Goal: Task Accomplishment & Management: Complete application form

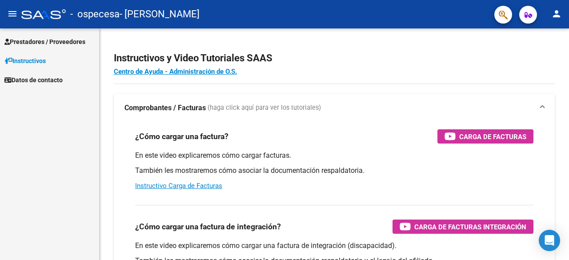
click at [560, 9] on mat-icon "person" at bounding box center [557, 13] width 11 height 11
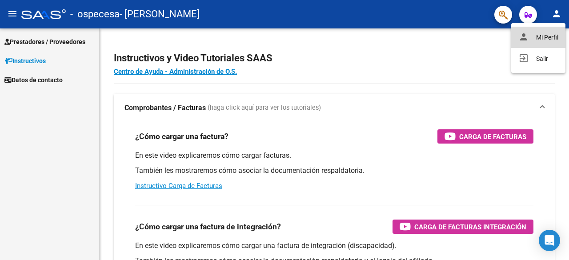
click at [536, 42] on button "person Mi Perfil" at bounding box center [538, 37] width 54 height 21
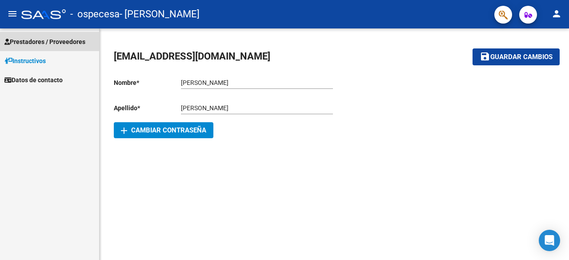
click at [33, 35] on link "Prestadores / Proveedores" at bounding box center [49, 41] width 99 height 19
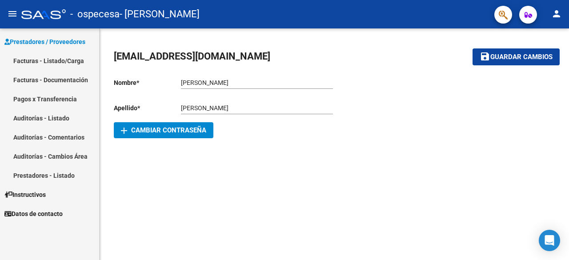
click at [36, 64] on link "Facturas - Listado/Carga" at bounding box center [49, 60] width 99 height 19
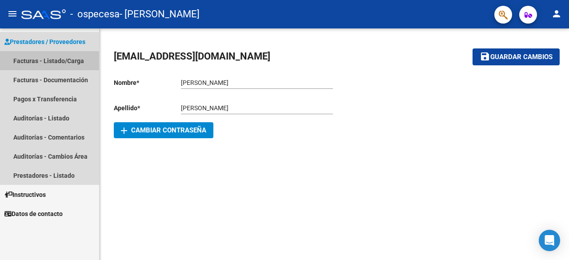
click at [36, 64] on link "Facturas - Listado/Carga" at bounding box center [49, 60] width 99 height 19
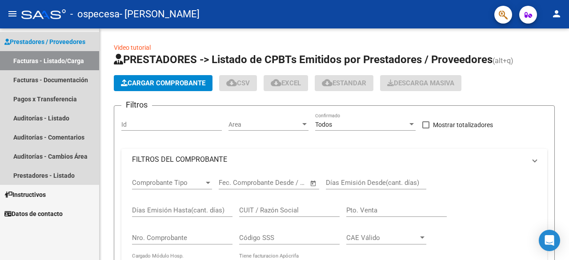
click at [36, 64] on link "Facturas - Listado/Carga" at bounding box center [49, 60] width 99 height 19
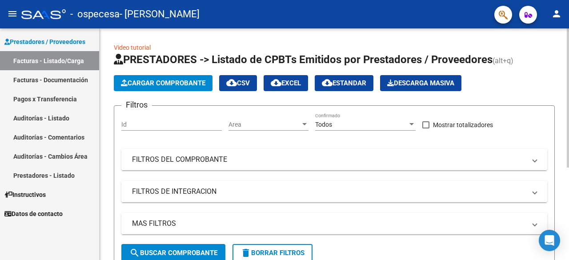
click at [101, 109] on div "Video tutorial PRESTADORES -> Listado de CPBTs Emitidos por Prestadores / Prove…" at bounding box center [335, 217] width 470 height 379
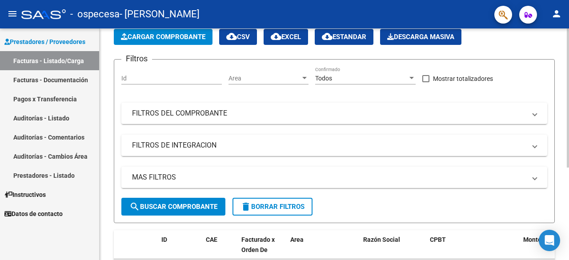
scroll to position [11, 0]
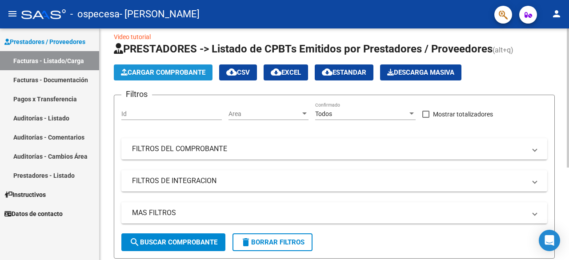
click at [153, 68] on span "Cargar Comprobante" at bounding box center [163, 72] width 85 height 8
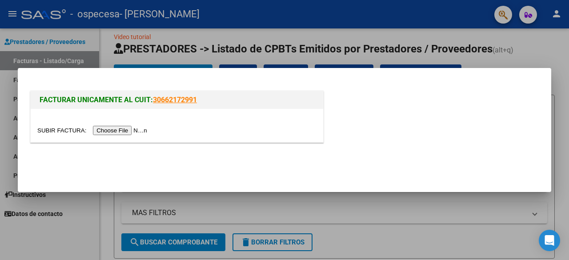
click at [118, 133] on input "file" at bounding box center [93, 130] width 113 height 9
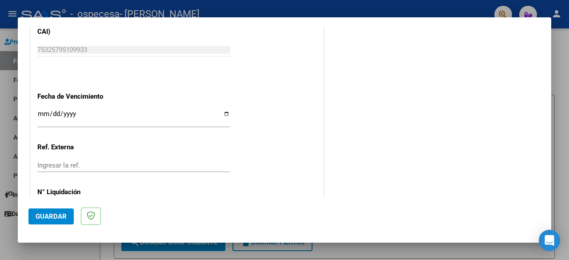
scroll to position [516, 0]
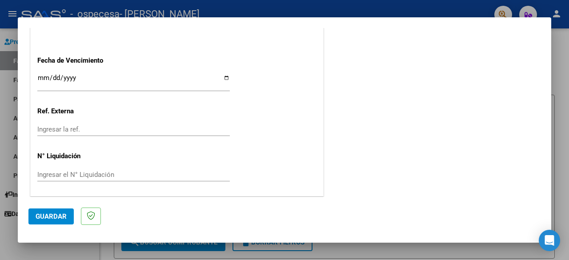
click at [185, 84] on input "Ingresar la fecha" at bounding box center [133, 81] width 193 height 14
click at [221, 78] on input "Ingresar la fecha" at bounding box center [133, 81] width 193 height 14
type input "[DATE]"
click at [55, 217] on span "Guardar" at bounding box center [51, 217] width 31 height 8
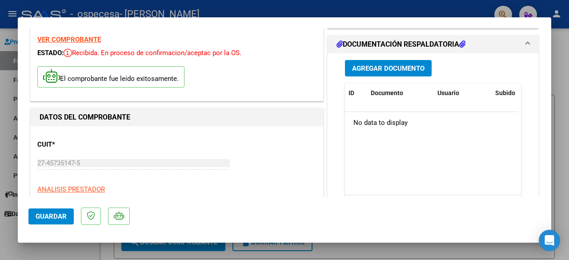
scroll to position [24, 0]
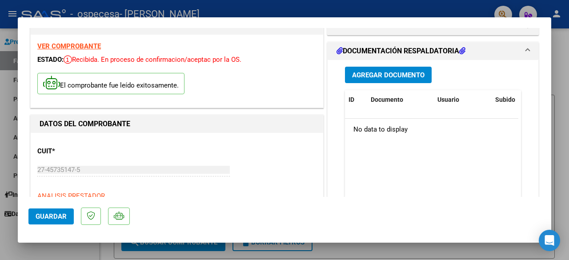
click at [406, 65] on div "Agregar Documento ID Documento Usuario Subido Acción No data to display 0 total…" at bounding box center [432, 148] width 189 height 177
click at [399, 85] on div "Agregar Documento ID Documento Usuario Subido Acción No data to display 0 total…" at bounding box center [432, 148] width 189 height 177
click at [396, 81] on button "Agregar Documento" at bounding box center [388, 75] width 87 height 16
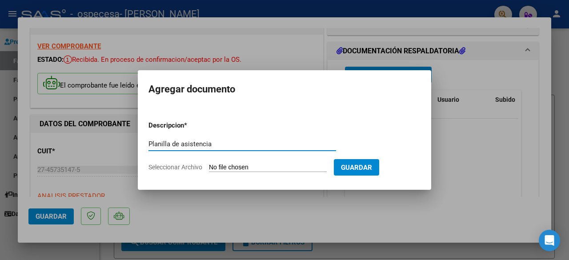
type input "Planilla de asistencia"
click at [278, 168] on input "Seleccionar Archivo" at bounding box center [268, 168] width 118 height 8
type input "C:\fakepath\Azul maidana AT - ABI (1).pdf"
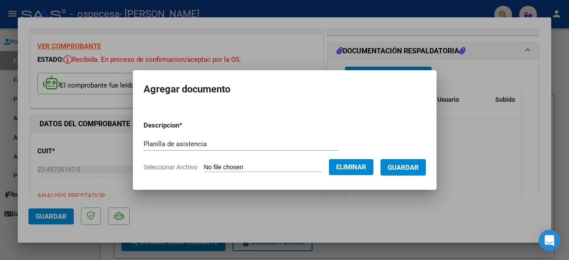
click at [419, 169] on span "Guardar" at bounding box center [403, 168] width 31 height 8
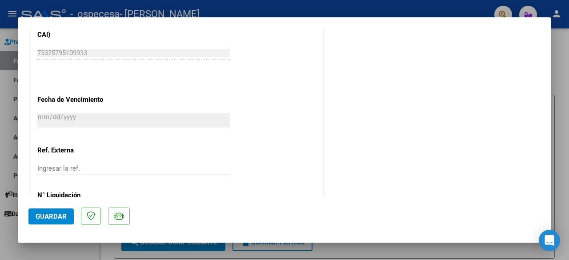
scroll to position [550, 0]
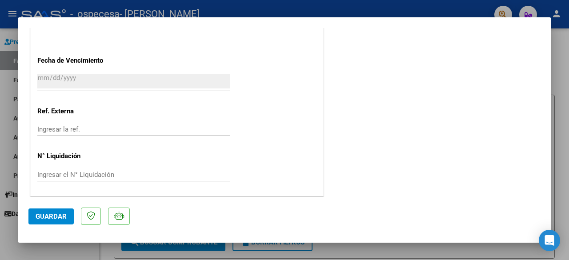
click at [54, 213] on span "Guardar" at bounding box center [51, 217] width 31 height 8
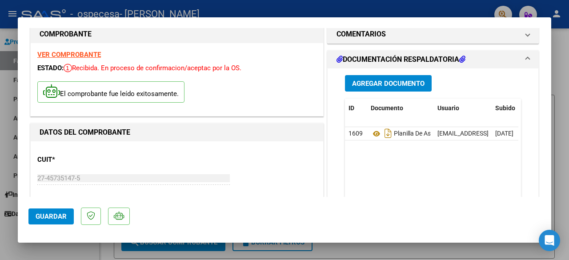
scroll to position [0, 0]
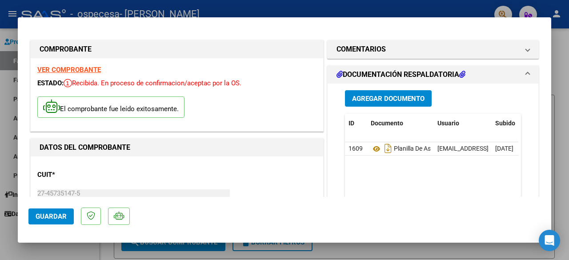
click at [564, 107] on div at bounding box center [284, 130] width 569 height 260
type input "$ 0,00"
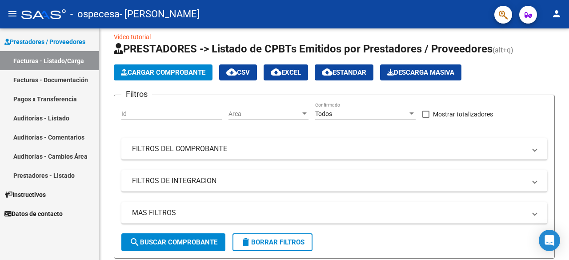
click at [564, 107] on div "Video tutorial PRESTADORES -> Listado de CPBTs Emitidos por Prestadores / Prove…" at bounding box center [335, 218] width 470 height 401
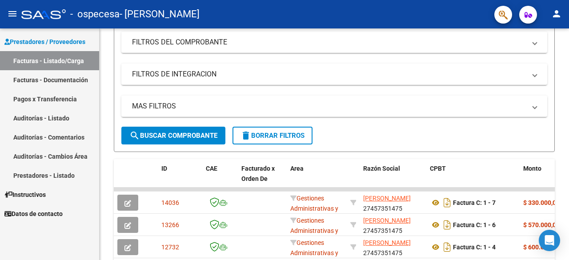
scroll to position [175, 0]
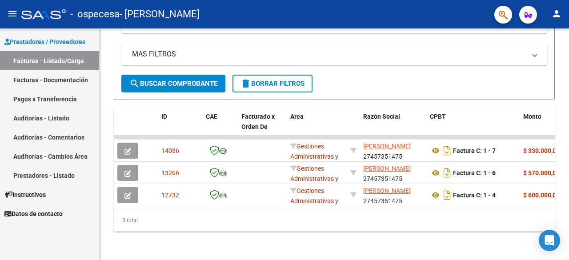
click at [552, 13] on mat-icon "person" at bounding box center [557, 13] width 11 height 11
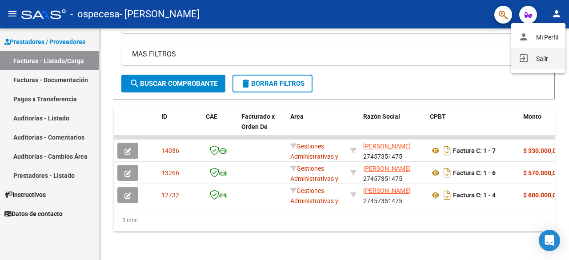
click at [533, 68] on button "exit_to_app Salir" at bounding box center [538, 58] width 54 height 21
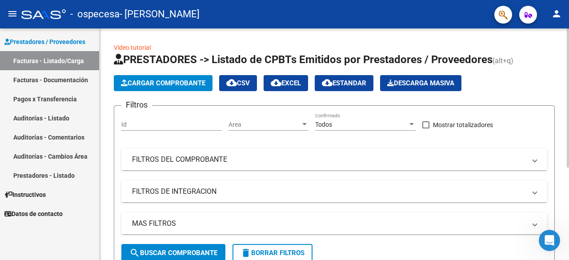
click at [525, 97] on app-list-header "PRESTADORES -> Listado de CPBTs Emitidos por Prestadores / Proveedores (alt+q) …" at bounding box center [334, 160] width 441 height 217
click at [177, 83] on span "Cargar Comprobante" at bounding box center [163, 83] width 85 height 8
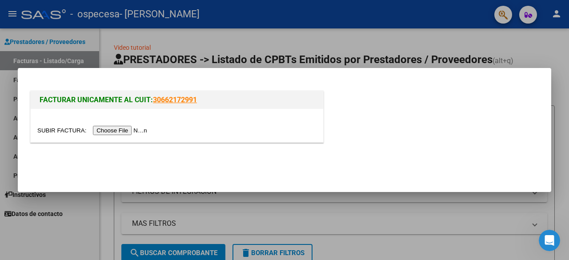
click at [113, 133] on input "file" at bounding box center [93, 130] width 113 height 9
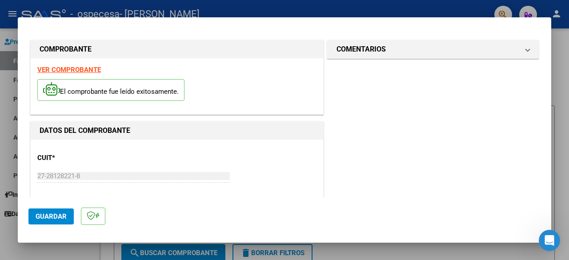
click at [540, 59] on mat-dialog-content "COMPROBANTE VER COMPROBANTE El comprobante fue leído exitosamente. DATOS DEL CO…" at bounding box center [285, 112] width 534 height 169
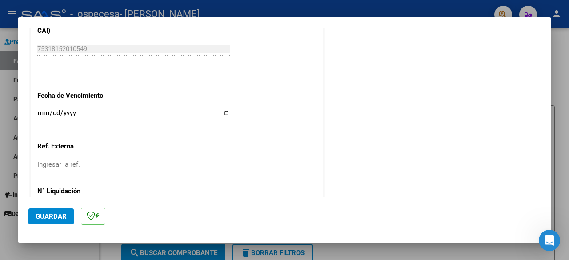
scroll to position [516, 0]
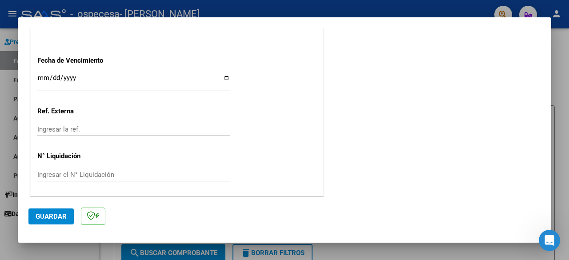
click at [221, 85] on input "Ingresar la fecha" at bounding box center [133, 81] width 193 height 14
drag, startPoint x: 221, startPoint y: 85, endPoint x: 98, endPoint y: 81, distance: 123.3
click at [98, 81] on input "Ingresar la fecha" at bounding box center [133, 81] width 193 height 14
click at [224, 77] on input "Ingresar la fecha" at bounding box center [133, 81] width 193 height 14
type input "[DATE]"
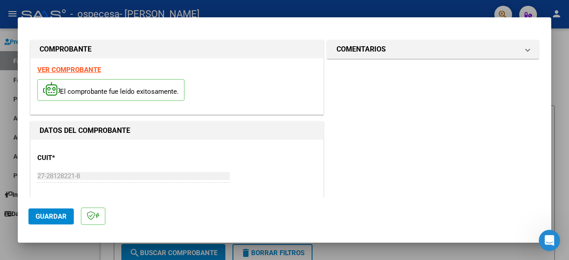
scroll to position [0, 0]
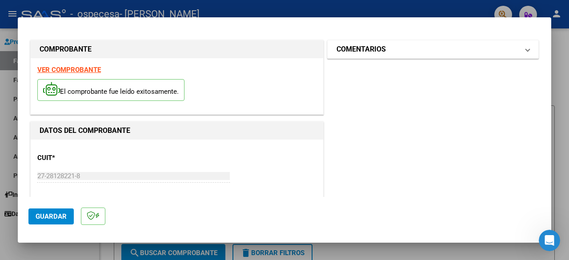
click at [419, 52] on mat-panel-title "COMENTARIOS" at bounding box center [428, 49] width 182 height 11
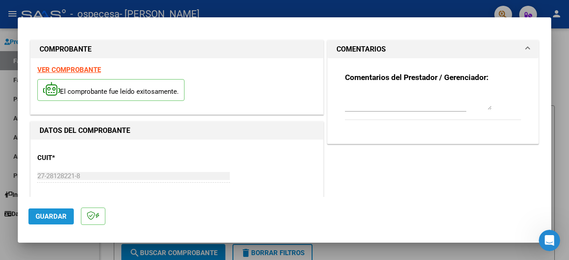
click at [56, 213] on span "Guardar" at bounding box center [51, 217] width 31 height 8
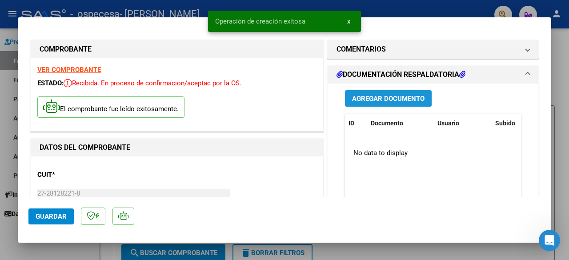
click at [393, 105] on button "Agregar Documento" at bounding box center [388, 98] width 87 height 16
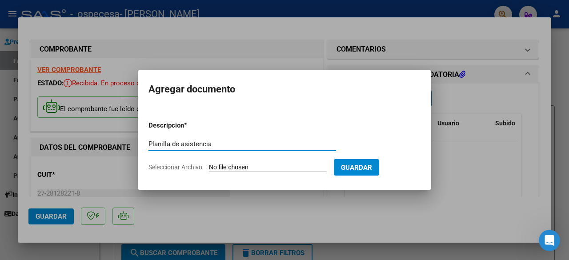
type input "Planilla de asistencia"
click at [253, 166] on input "Seleccionar Archivo" at bounding box center [268, 168] width 118 height 8
type input "C:\fakepath\junior at [PERSON_NAME][GEOGRAPHIC_DATA]pdf"
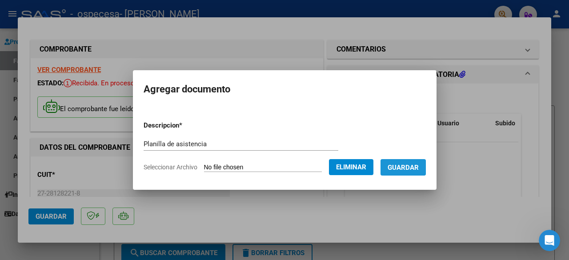
click at [405, 164] on span "Guardar" at bounding box center [403, 168] width 31 height 8
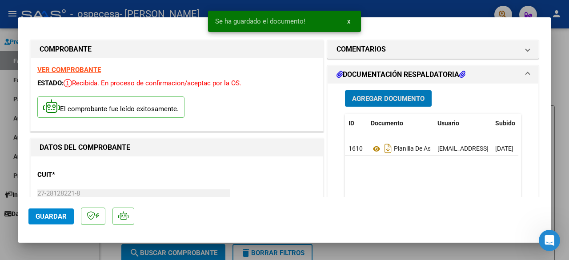
click at [60, 218] on span "Guardar" at bounding box center [51, 217] width 31 height 8
click at [554, 51] on div at bounding box center [284, 130] width 569 height 260
type input "$ 0,00"
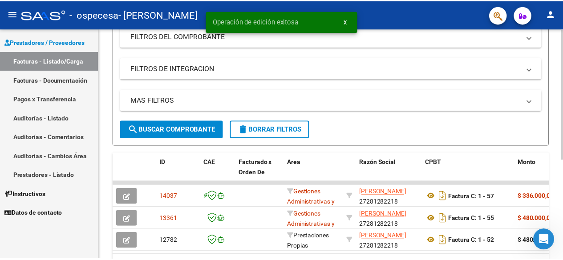
scroll to position [175, 0]
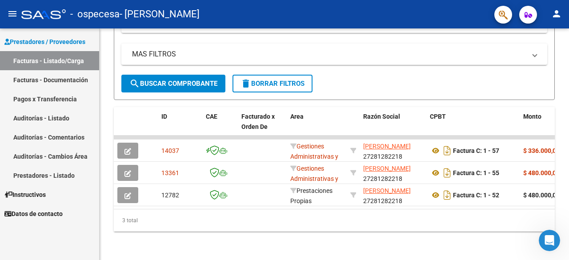
click at [556, 13] on mat-icon "person" at bounding box center [557, 13] width 11 height 11
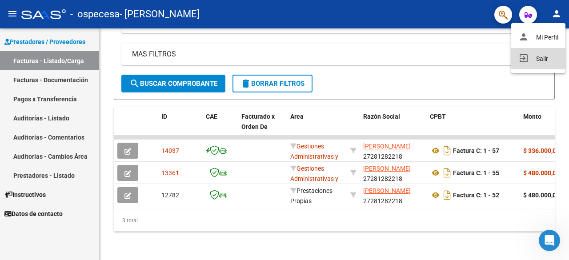
click at [532, 56] on button "exit_to_app Salir" at bounding box center [538, 58] width 54 height 21
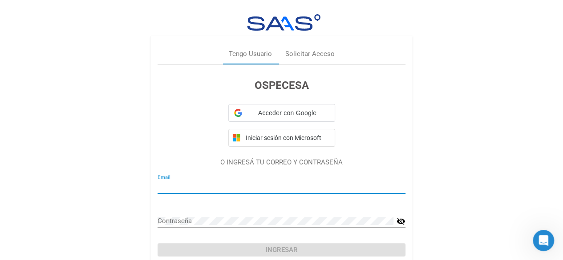
type input "[EMAIL_ADDRESS][DOMAIN_NAME]"
